Goal: Book appointment/travel/reservation

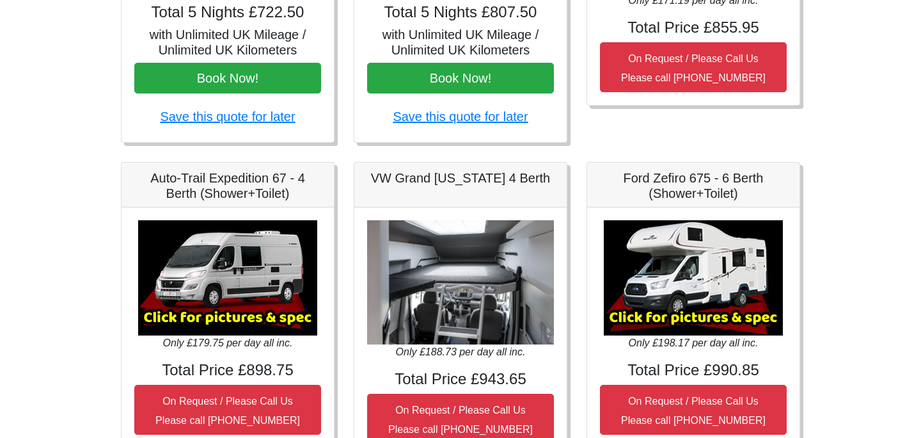
scroll to position [532, 0]
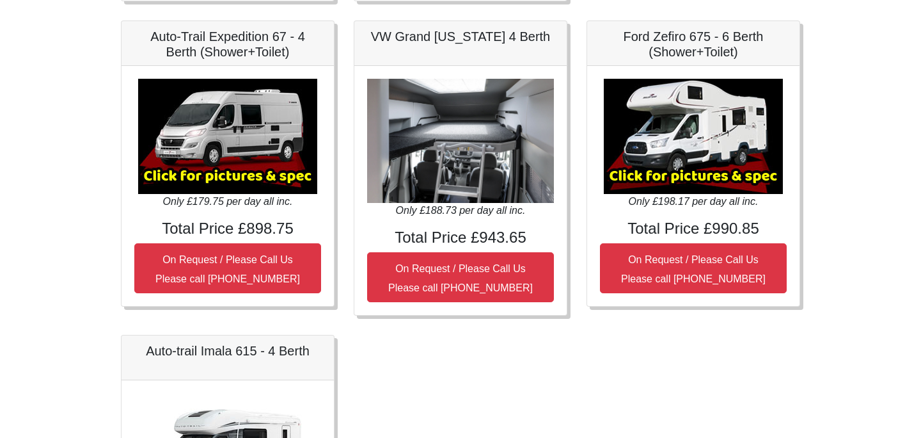
click at [219, 159] on img at bounding box center [227, 136] width 179 height 115
click at [223, 177] on img at bounding box center [227, 136] width 179 height 115
click at [211, 42] on h5 "Auto-Trail Expedition 67 - 4 Berth (Shower+Toilet)" at bounding box center [227, 44] width 187 height 31
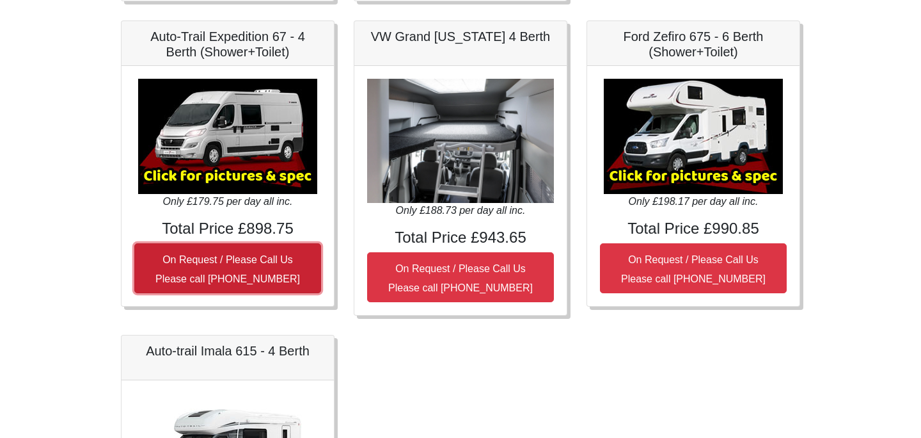
click at [248, 272] on small "On Request / Please Call Us Please call [PHONE_NUMBER]" at bounding box center [227, 269] width 145 height 30
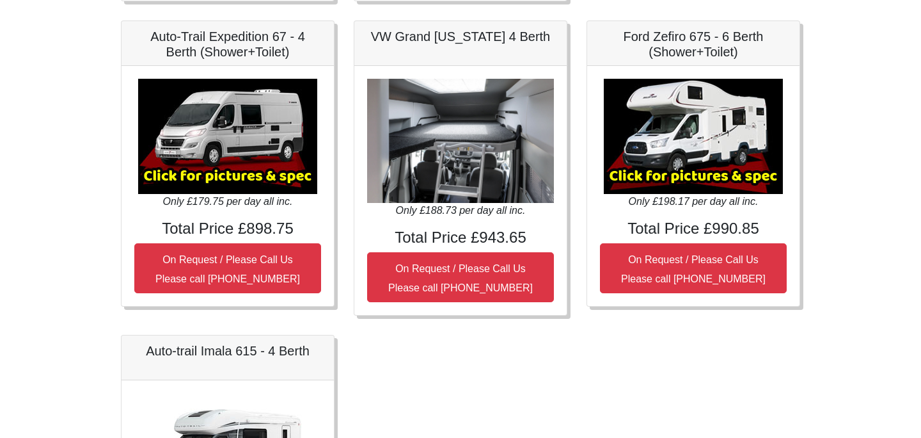
click at [247, 163] on img at bounding box center [227, 136] width 179 height 115
click at [244, 196] on icon "Only £179.75 per day all inc." at bounding box center [228, 201] width 130 height 11
click at [244, 216] on div "Only £179.75 per day all inc. Total Price £898.75 On Request / Please Call Us P…" at bounding box center [228, 186] width 212 height 240
click at [253, 63] on div "Auto-Trail Expedition 67 - 4 Berth (Shower+Toilet)" at bounding box center [228, 43] width 212 height 45
drag, startPoint x: 151, startPoint y: 40, endPoint x: 194, endPoint y: 52, distance: 45.0
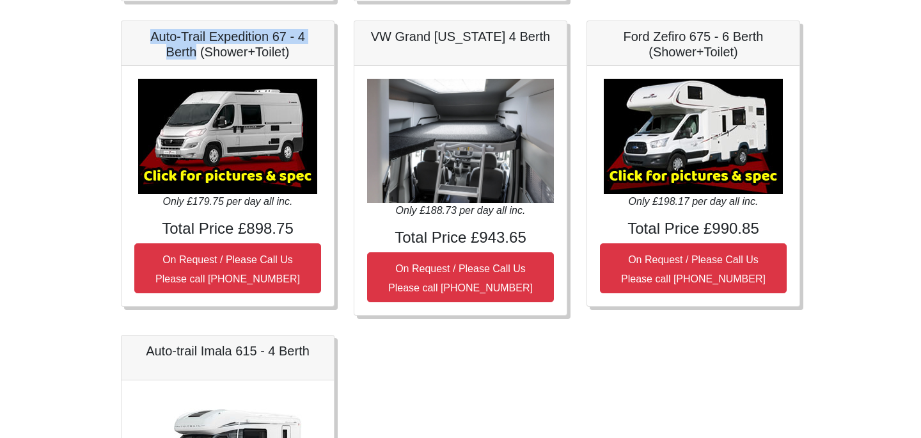
click at [194, 52] on h5 "Auto-Trail Expedition 67 - 4 Berth (Shower+Toilet)" at bounding box center [227, 44] width 187 height 31
